Goal: Information Seeking & Learning: Learn about a topic

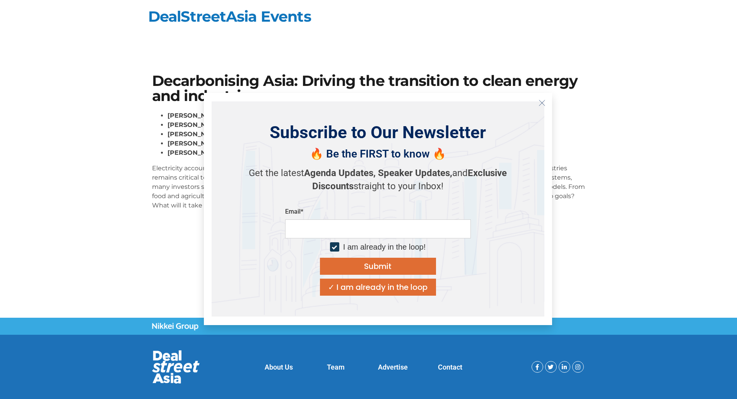
click at [541, 107] on button "Close" at bounding box center [542, 103] width 12 height 12
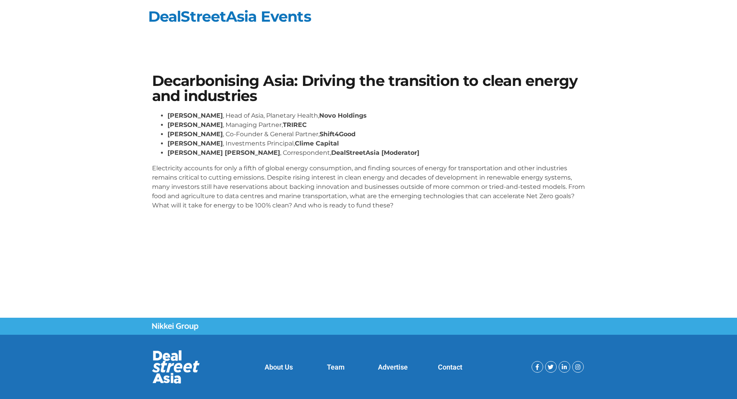
click at [360, 207] on p "Electricity accounts for only a fifth of global energy consumption, and finding…" at bounding box center [368, 187] width 433 height 46
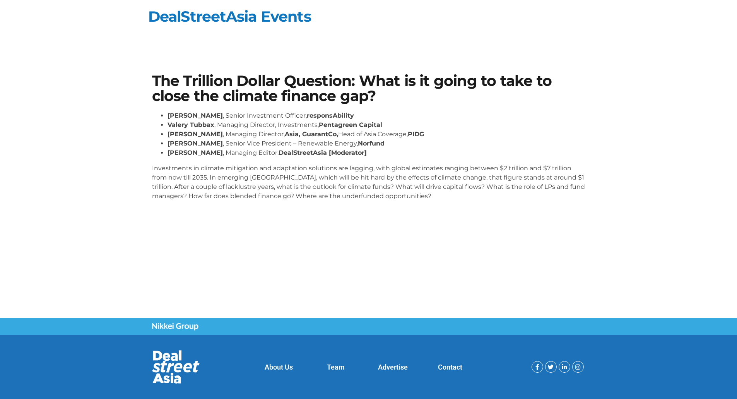
click at [159, 263] on div "The Trillion Dollar Question: What is it going to take to close the climate fin…" at bounding box center [368, 180] width 737 height 275
click at [162, 218] on section "The Trillion Dollar Question: What is it going to take to close the climate fin…" at bounding box center [368, 140] width 737 height 180
drag, startPoint x: 286, startPoint y: 109, endPoint x: 287, endPoint y: 114, distance: 5.5
click at [286, 109] on div "The Trillion Dollar Question: What is it going to take to close the climate fin…" at bounding box center [368, 140] width 441 height 141
